Goal: Task Accomplishment & Management: Use online tool/utility

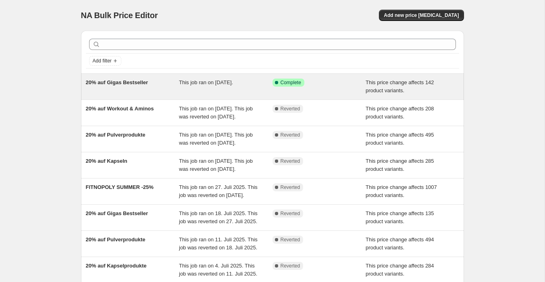
click at [165, 91] on div "20% auf Gigas Bestseller" at bounding box center [132, 87] width 93 height 16
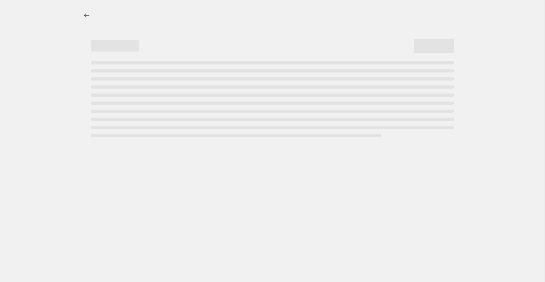
select select "pcap"
select select "no_change"
select select "not_equal"
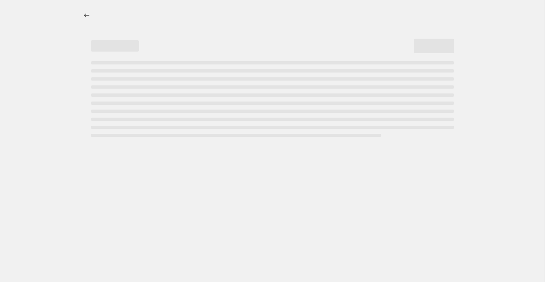
select select "not_equal"
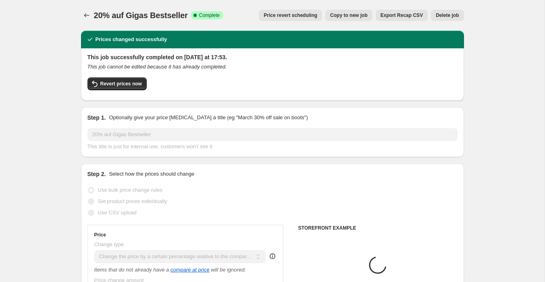
select select "collection"
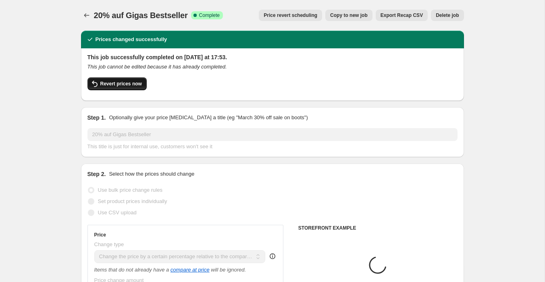
click at [133, 85] on span "Revert prices now" at bounding box center [120, 84] width 41 height 6
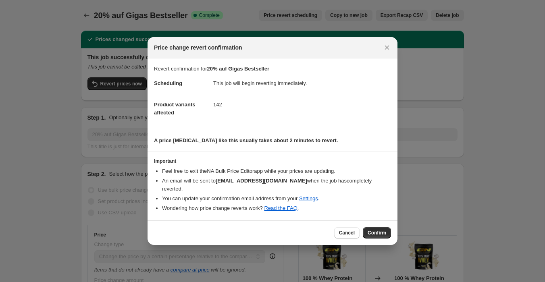
click at [375, 230] on span "Confirm" at bounding box center [376, 233] width 19 height 6
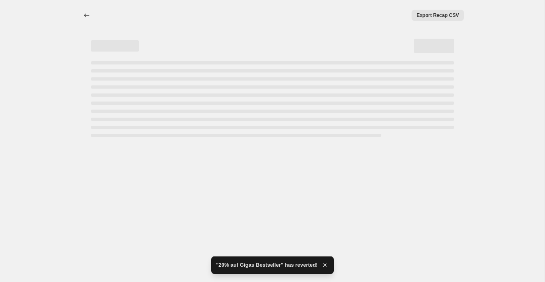
select select "pcap"
select select "no_change"
select select "collection"
select select "not_equal"
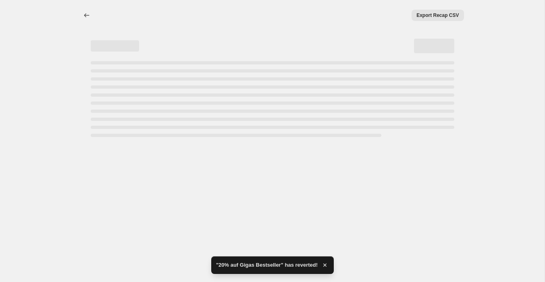
select select "collection"
select select "not_equal"
select select "collection"
select select "not_equal"
select select "collection"
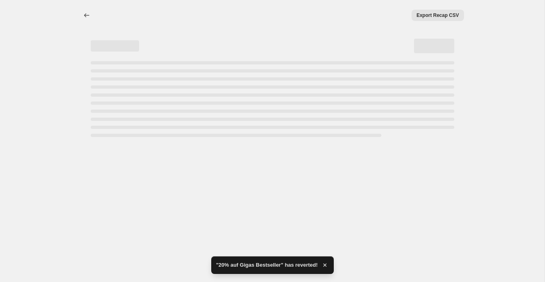
select select "not_equal"
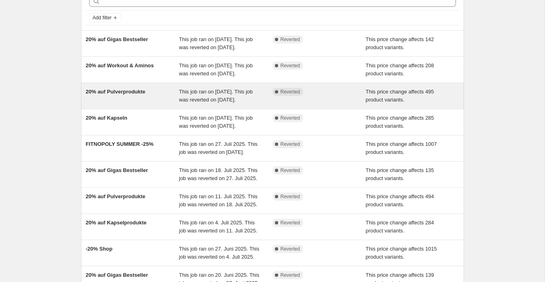
scroll to position [49, 0]
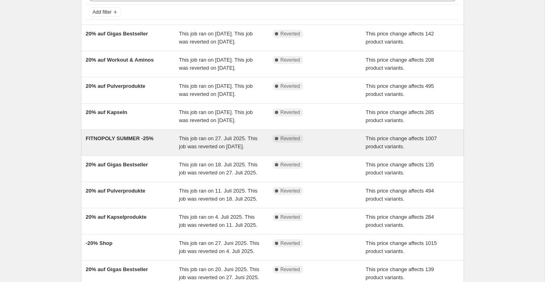
click at [129, 151] on div "FITNOPOLY SUMMER -25%" at bounding box center [132, 143] width 93 height 16
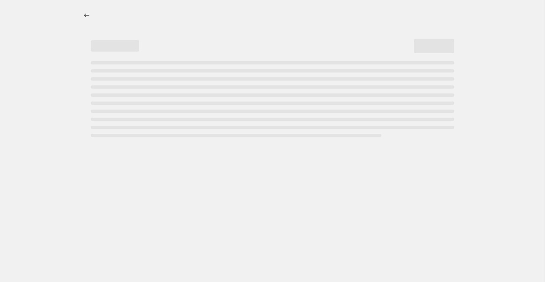
select select "pcap"
select select "no_change"
select select "collection"
select select "not_equal"
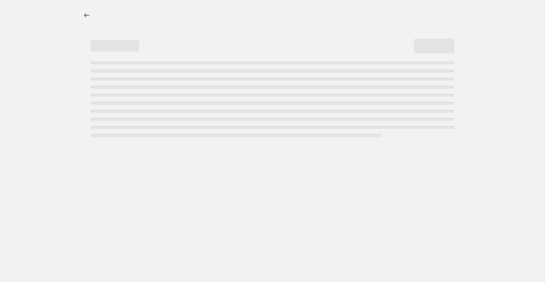
select select "collection"
select select "not_equal"
select select "collection"
select select "not_equal"
select select "collection"
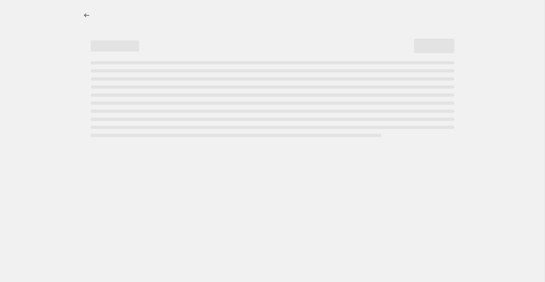
select select "not_equal"
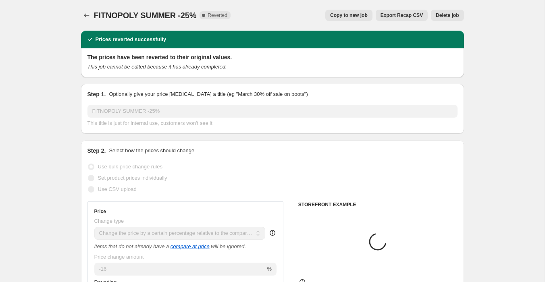
click at [341, 16] on span "Copy to new job" at bounding box center [348, 15] width 37 height 6
select select "pcap"
select select "no_change"
select select "collection"
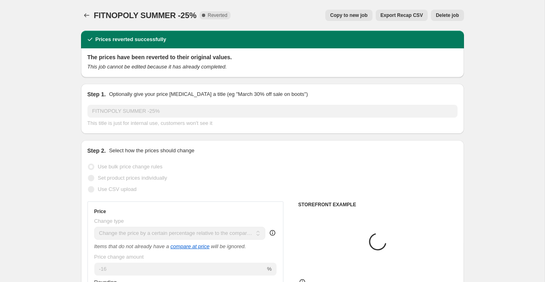
select select "not_equal"
select select "collection"
select select "not_equal"
select select "collection"
select select "not_equal"
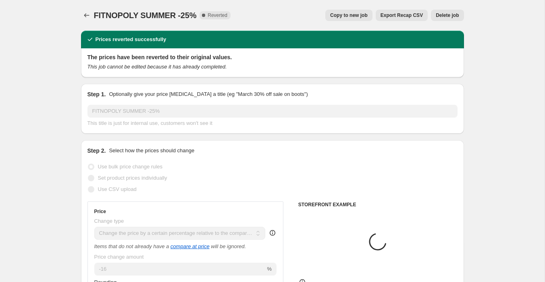
select select "collection"
select select "not_equal"
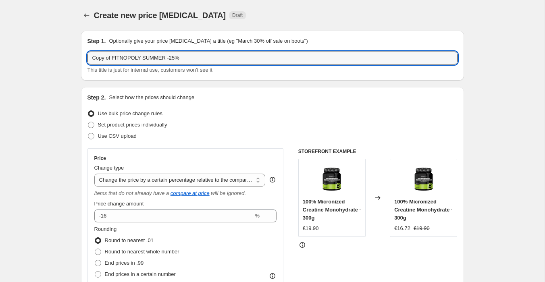
drag, startPoint x: 193, startPoint y: 58, endPoint x: 44, endPoint y: 62, distance: 149.1
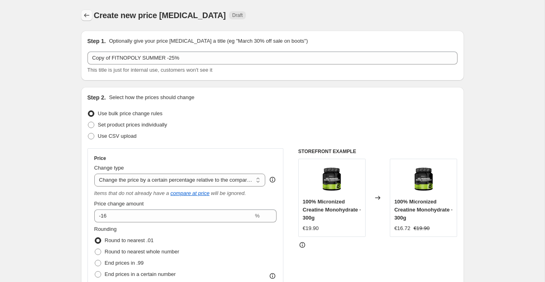
click at [83, 17] on icon "Price change jobs" at bounding box center [87, 15] width 8 height 8
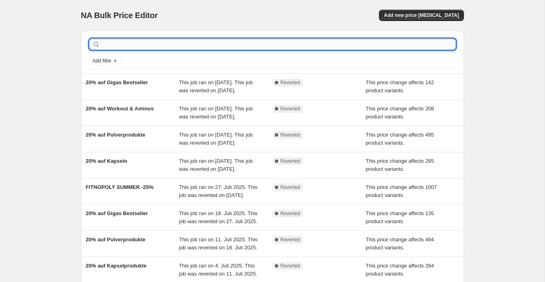
click at [139, 41] on input "text" at bounding box center [279, 44] width 354 height 11
type input "gigas"
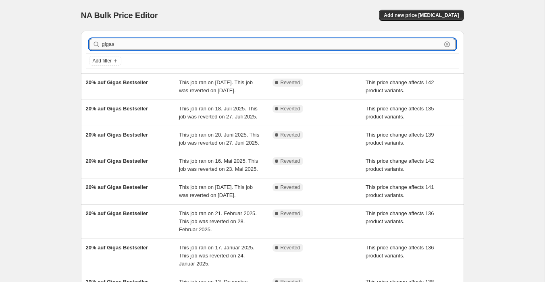
click at [162, 42] on input "gigas" at bounding box center [271, 44] width 339 height 11
type input "gigas week"
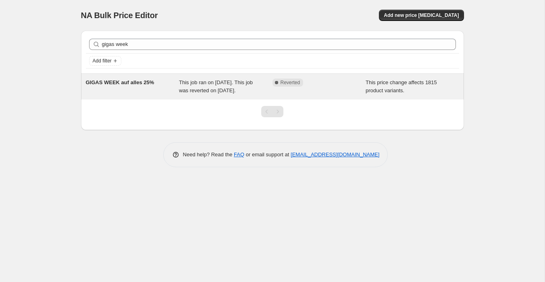
click at [139, 95] on div "GIGAS WEEK auf alles 25%" at bounding box center [132, 87] width 93 height 16
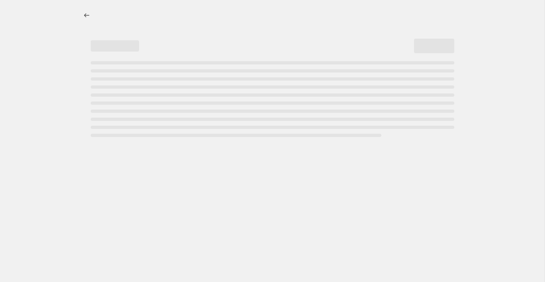
select select "pcap"
select select "no_change"
select select "collection"
select select "not_equal"
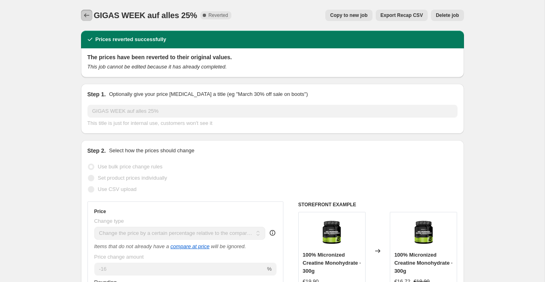
click at [88, 15] on icon "Price change jobs" at bounding box center [87, 15] width 8 height 8
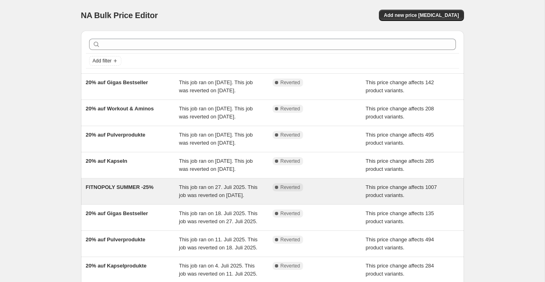
click at [130, 190] on span "FITNOPOLY SUMMER -25%" at bounding box center [120, 187] width 68 height 6
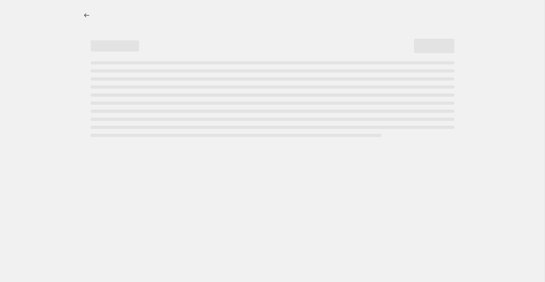
select select "pcap"
select select "no_change"
select select "collection"
select select "not_equal"
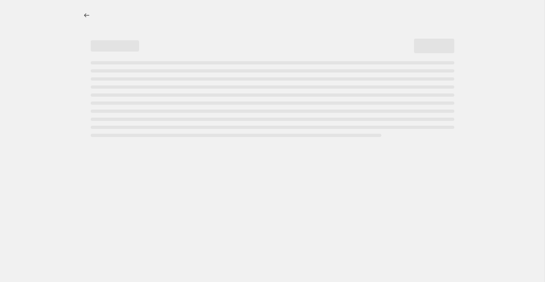
select select "collection"
select select "not_equal"
select select "collection"
select select "not_equal"
select select "collection"
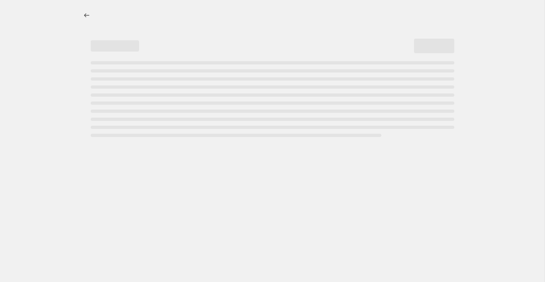
select select "not_equal"
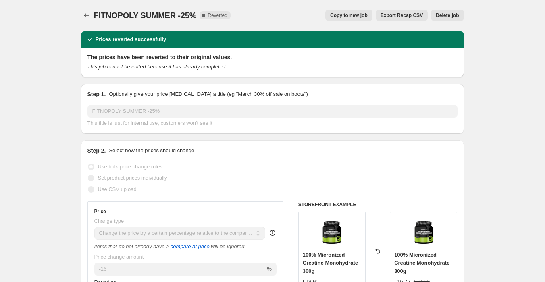
click at [358, 11] on button "Copy to new job" at bounding box center [348, 15] width 47 height 11
select select "pcap"
select select "no_change"
select select "collection"
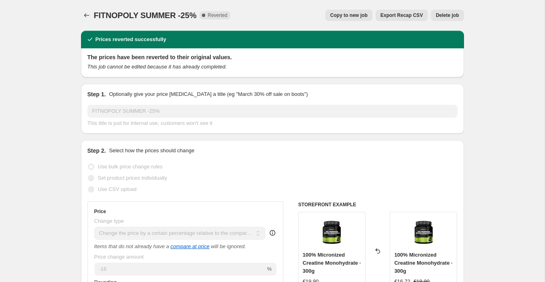
select select "not_equal"
select select "collection"
select select "not_equal"
select select "collection"
select select "not_equal"
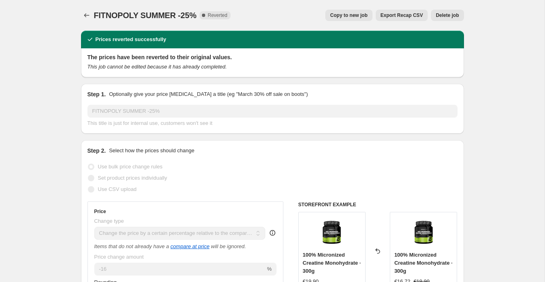
select select "collection"
select select "not_equal"
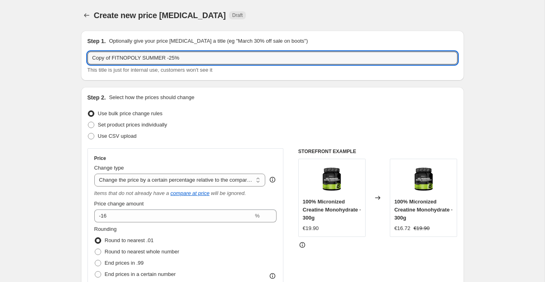
drag, startPoint x: 190, startPoint y: 57, endPoint x: 60, endPoint y: 57, distance: 130.1
type input "Gigas Week [DATE]"
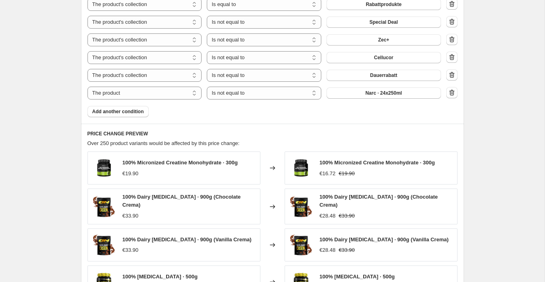
scroll to position [712, 0]
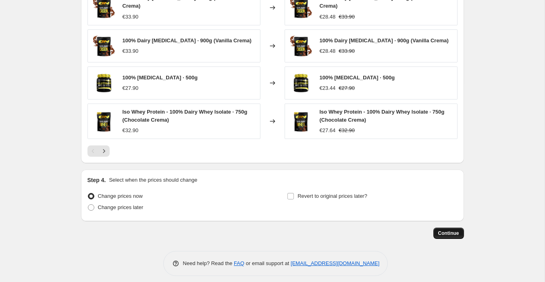
click at [450, 230] on span "Continue" at bounding box center [448, 233] width 21 height 6
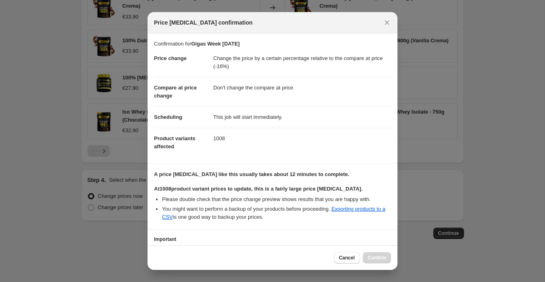
scroll to position [58, 0]
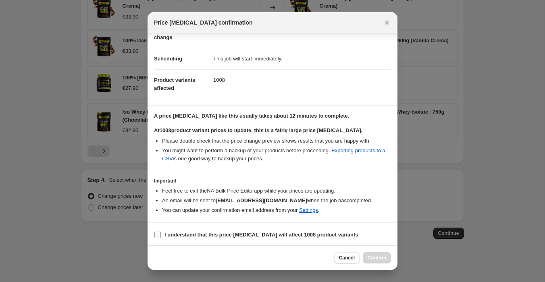
click at [157, 234] on input "I understand that this price change job will affect 1008 product variants" at bounding box center [157, 235] width 6 height 6
checkbox input "true"
click at [375, 256] on span "Confirm" at bounding box center [376, 258] width 19 height 6
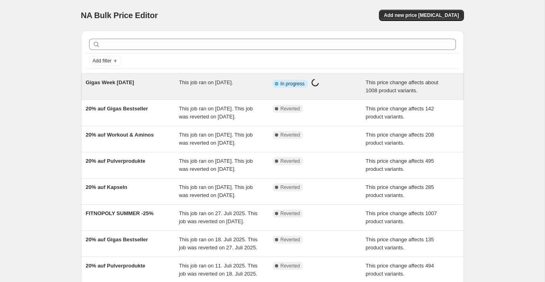
click at [176, 81] on div "Gigas Week [DATE]" at bounding box center [132, 87] width 93 height 16
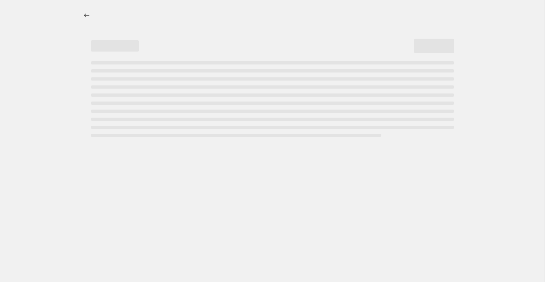
select select "pcap"
select select "no_change"
select select "not_equal"
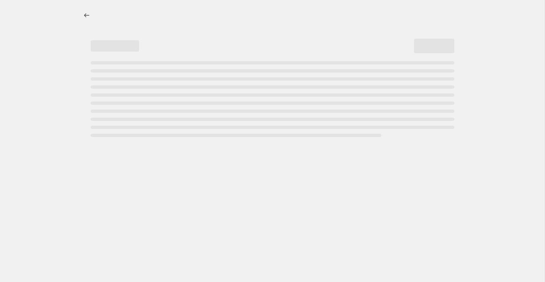
select select "not_equal"
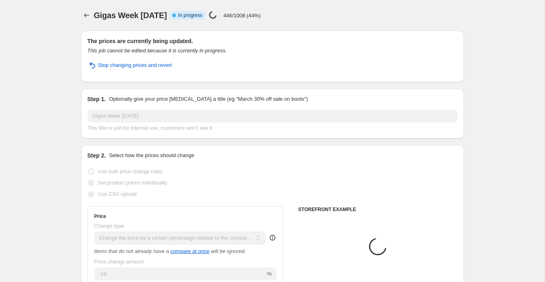
select select "collection"
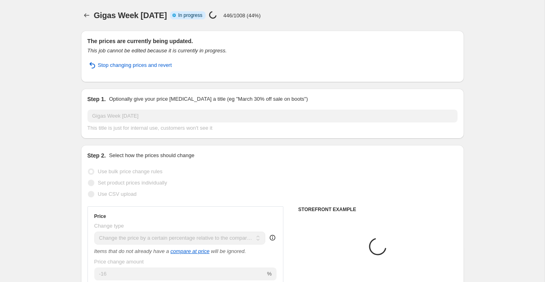
select select "product"
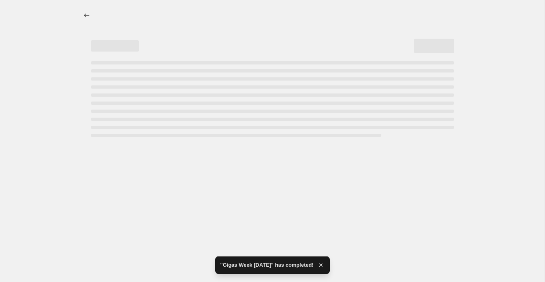
select select "pcap"
select select "no_change"
select select "collection"
select select "not_equal"
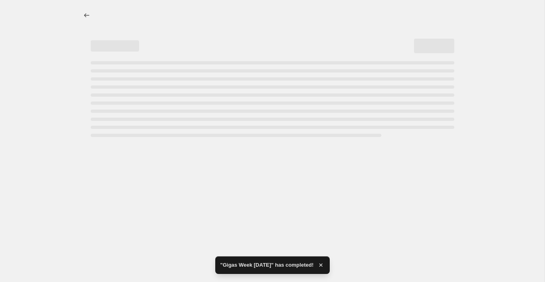
select select "collection"
select select "not_equal"
select select "collection"
select select "not_equal"
select select "collection"
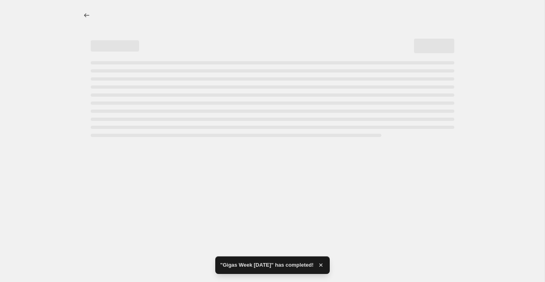
select select "not_equal"
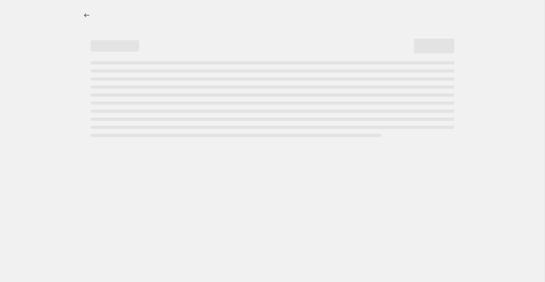
select select "pcap"
select select "no_change"
select select "collection"
select select "not_equal"
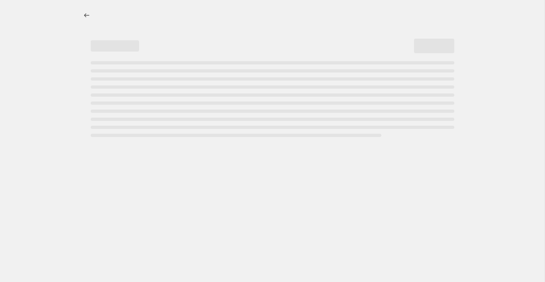
select select "collection"
select select "not_equal"
select select "collection"
select select "not_equal"
select select "collection"
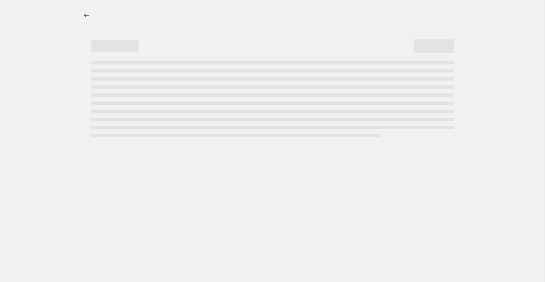
select select "not_equal"
